Goal: Transaction & Acquisition: Purchase product/service

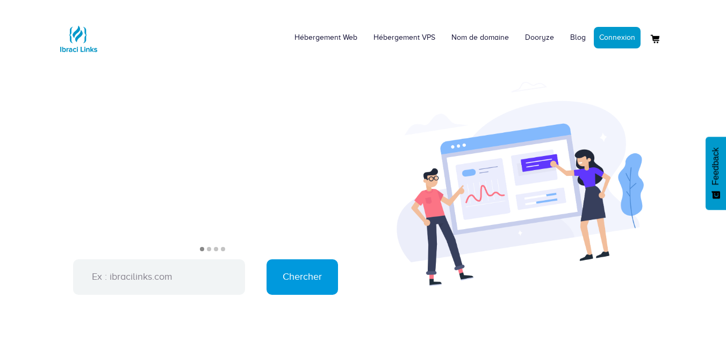
drag, startPoint x: 335, startPoint y: 82, endPoint x: 393, endPoint y: 113, distance: 66.1
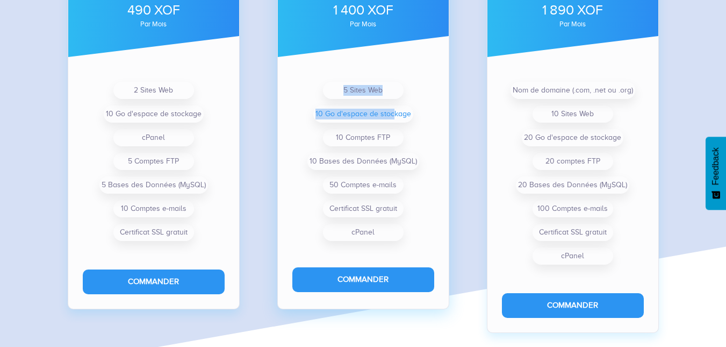
scroll to position [885, 0]
click at [393, 113] on li "10 Go d'espace de stockage" at bounding box center [363, 113] width 100 height 17
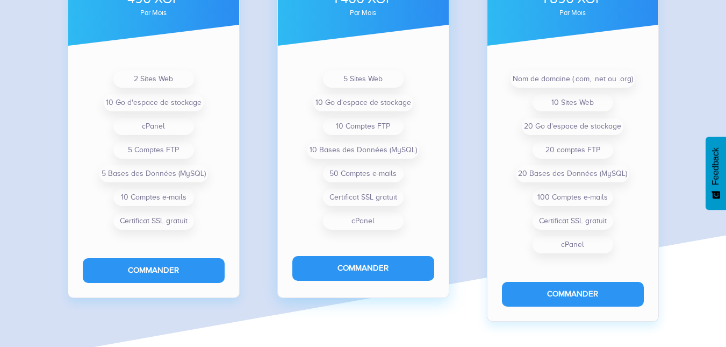
scroll to position [881, 0]
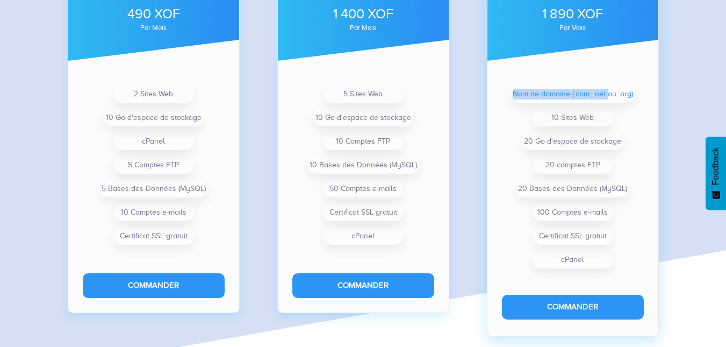
drag, startPoint x: 511, startPoint y: 93, endPoint x: 609, endPoint y: 93, distance: 98.9
click at [609, 93] on li "Nom de domaine (.com, .net ou .org)" at bounding box center [573, 93] width 125 height 17
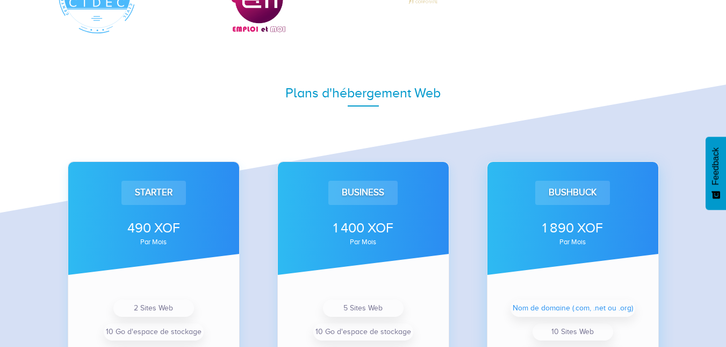
scroll to position [539, 0]
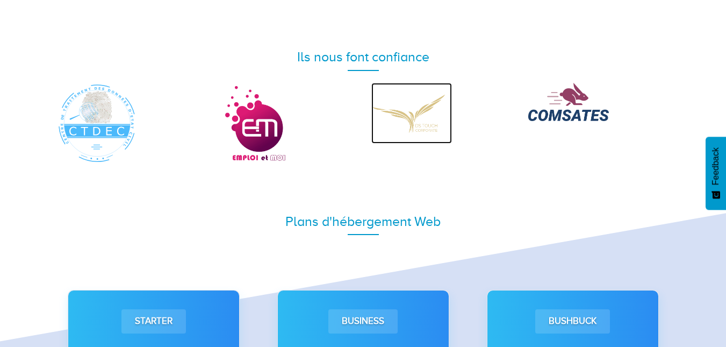
click at [379, 128] on img at bounding box center [411, 113] width 81 height 61
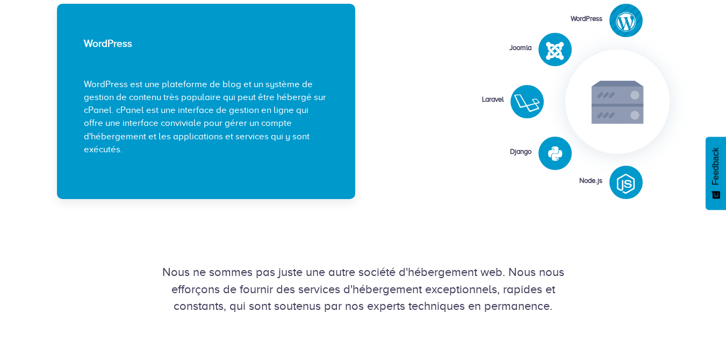
scroll to position [1348, 0]
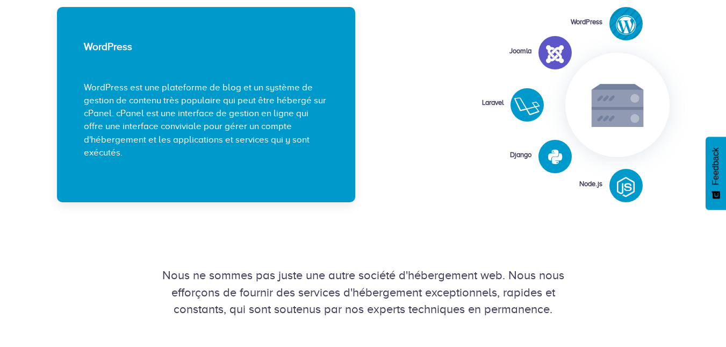
click at [552, 46] on icon at bounding box center [555, 54] width 18 height 20
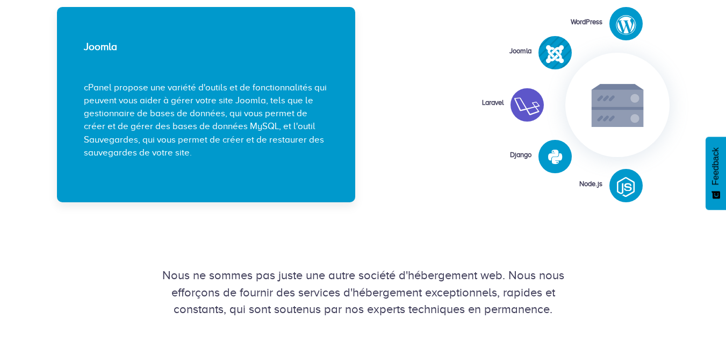
click at [527, 119] on div at bounding box center [527, 106] width 33 height 29
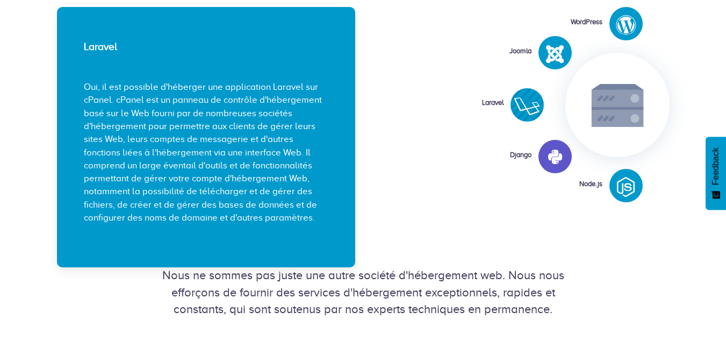
click at [555, 155] on icon at bounding box center [555, 157] width 14 height 16
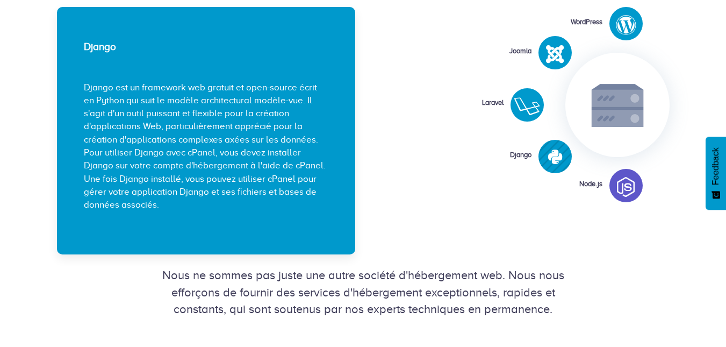
click at [639, 190] on div at bounding box center [625, 187] width 33 height 29
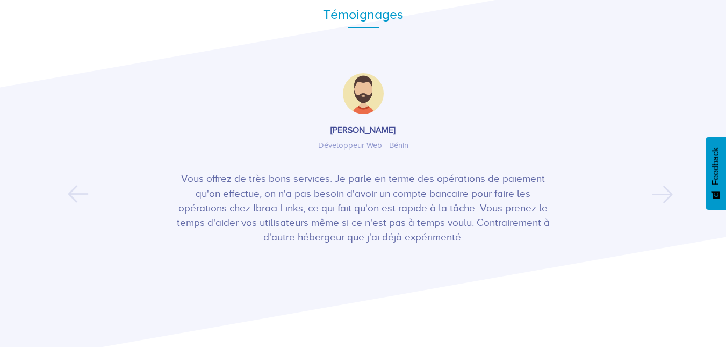
scroll to position [1862, 0]
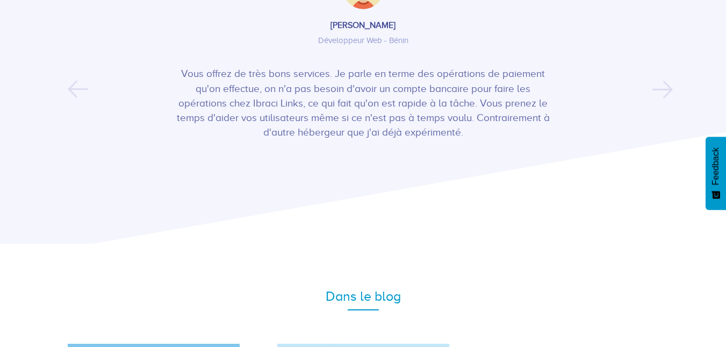
click at [671, 101] on div "Previous Gide SALANON Développeur Web - Bénin Vous offrez de très bons services…" at bounding box center [363, 73] width 629 height 276
click at [659, 87] on button "Next" at bounding box center [655, 83] width 6 height 16
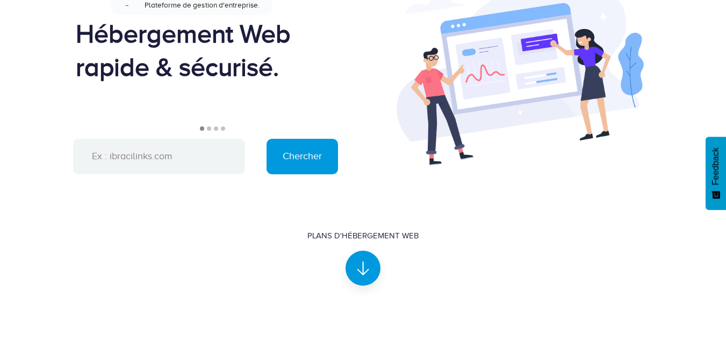
scroll to position [0, 0]
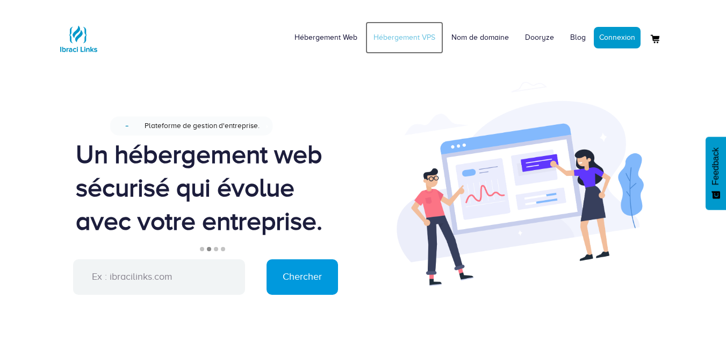
click at [429, 45] on link "Hébergement VPS" at bounding box center [404, 37] width 78 height 32
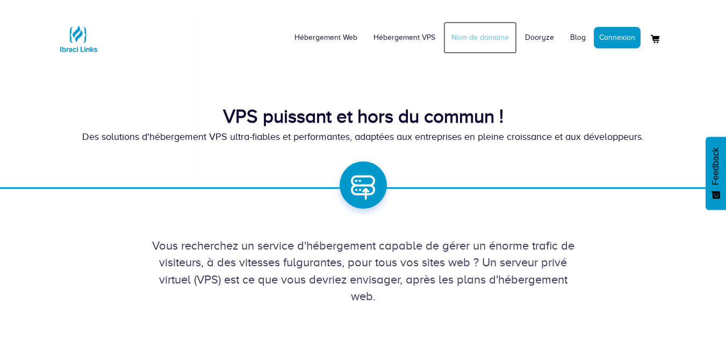
click at [490, 40] on link "Nom de domaine" at bounding box center [480, 37] width 74 height 32
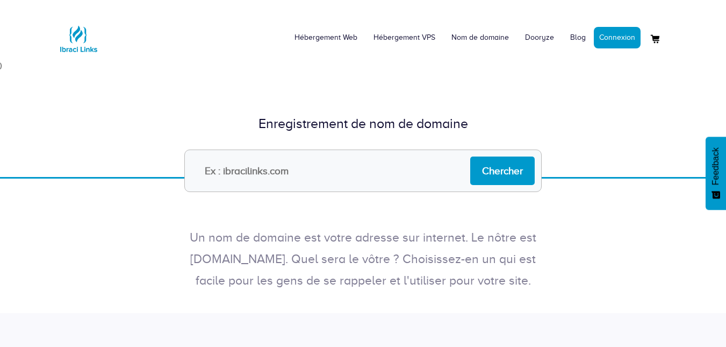
click at [359, 182] on input "text" at bounding box center [362, 170] width 357 height 42
type input "smileupplatform"
click at [484, 180] on input "Chercher" at bounding box center [502, 170] width 64 height 28
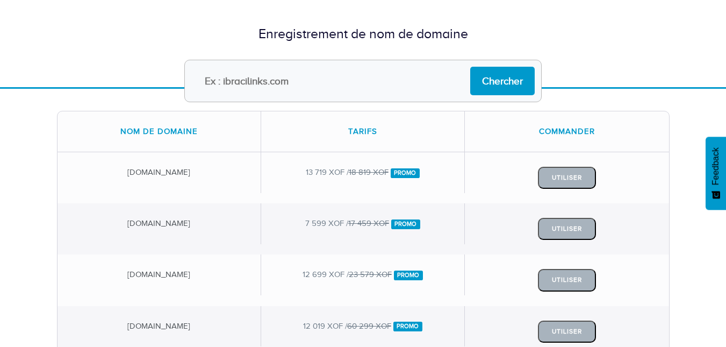
scroll to position [63, 0]
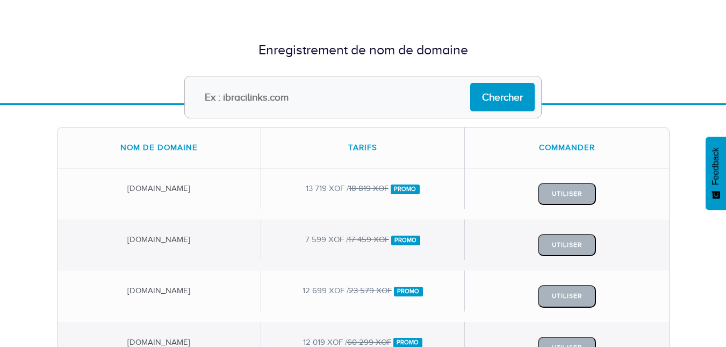
click at [371, 108] on input "text" at bounding box center [362, 97] width 357 height 42
type input "smileupplatform.com"
click at [470, 83] on input "Chercher" at bounding box center [502, 97] width 64 height 28
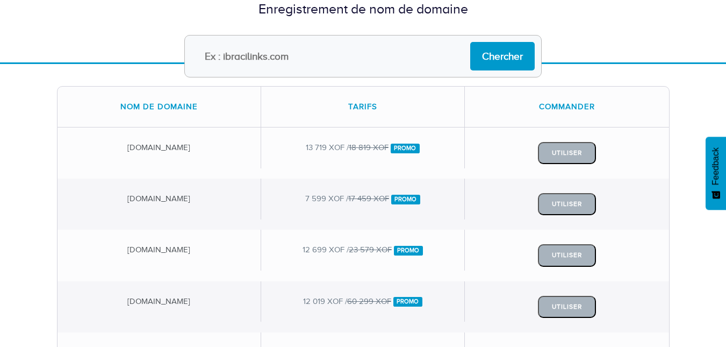
scroll to position [121, 0]
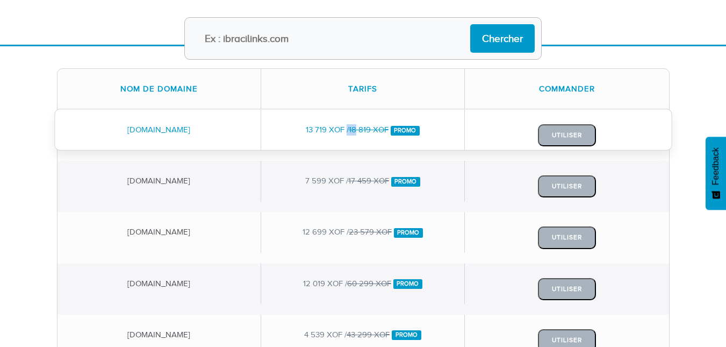
drag, startPoint x: 357, startPoint y: 133, endPoint x: 321, endPoint y: 128, distance: 36.3
click at [321, 128] on div "13 719 XOF / 18 819 XOF Promo" at bounding box center [363, 130] width 204 height 40
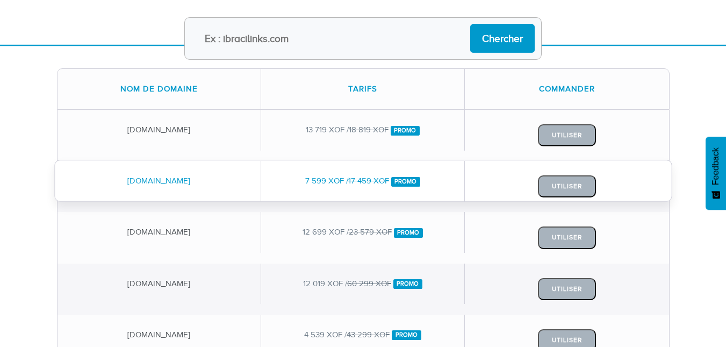
drag, startPoint x: 296, startPoint y: 180, endPoint x: 334, endPoint y: 181, distance: 37.7
click at [334, 181] on div "7 599 XOF / 17 459 XOF Promo" at bounding box center [363, 181] width 204 height 40
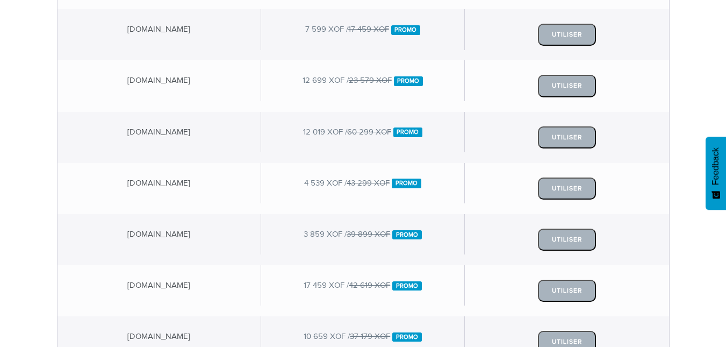
scroll to position [0, 0]
